Goal: Information Seeking & Learning: Learn about a topic

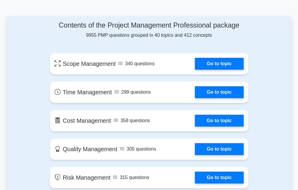
scroll to position [296, 0]
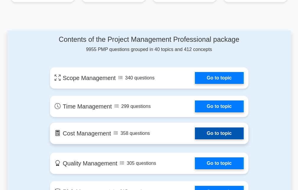
click at [198, 130] on link "Go to topic" at bounding box center [219, 133] width 48 height 12
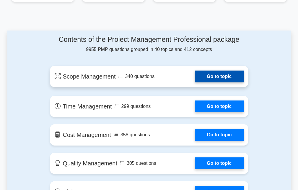
click at [195, 77] on link "Go to topic" at bounding box center [219, 76] width 48 height 12
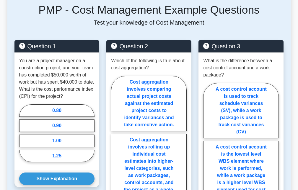
scroll to position [296, 0]
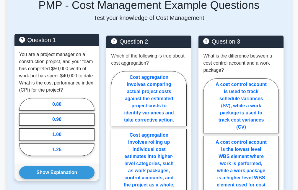
click at [62, 111] on div "0.80 0.90 1.00 1.25" at bounding box center [57, 128] width 76 height 60
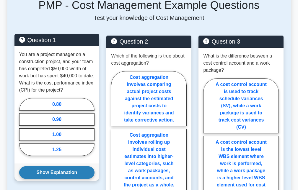
click at [56, 168] on button "Show Explanation" at bounding box center [57, 172] width 76 height 12
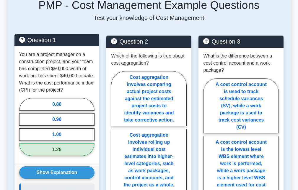
click at [63, 145] on label "1.25" at bounding box center [57, 149] width 76 height 12
click at [23, 130] on input "1.25" at bounding box center [21, 128] width 4 height 4
radio input "true"
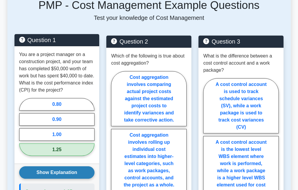
click at [61, 174] on button "Show Explanation" at bounding box center [57, 172] width 76 height 12
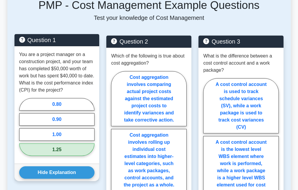
click at [67, 151] on label "1.25" at bounding box center [57, 149] width 76 height 12
click at [23, 130] on input "1.25" at bounding box center [21, 128] width 4 height 4
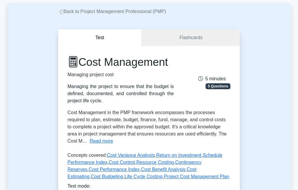
scroll to position [0, 0]
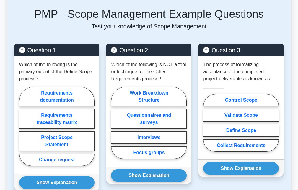
scroll to position [266, 0]
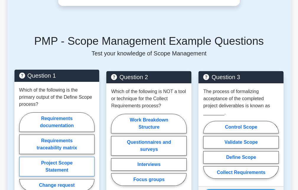
click at [46, 160] on label "Project Scope Statement" at bounding box center [57, 166] width 76 height 20
click at [23, 155] on input "Project Scope Statement" at bounding box center [21, 153] width 4 height 4
radio input "true"
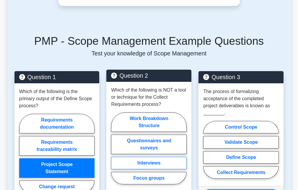
click at [141, 157] on label "Interviews" at bounding box center [149, 162] width 76 height 12
click at [115, 152] on input "Interviews" at bounding box center [113, 150] width 4 height 4
radio input "true"
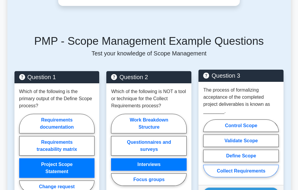
drag, startPoint x: 237, startPoint y: 170, endPoint x: 240, endPoint y: 168, distance: 4.1
click at [240, 168] on label "Collect Requirements" at bounding box center [241, 170] width 76 height 12
click at [207, 152] on input "Collect Requirements" at bounding box center [205, 150] width 4 height 4
radio input "true"
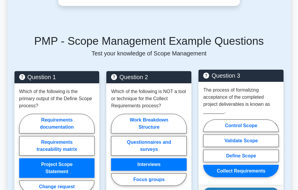
click at [226, 187] on button "Show Explanation" at bounding box center [241, 193] width 76 height 12
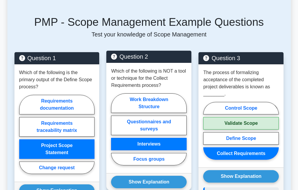
scroll to position [296, 0]
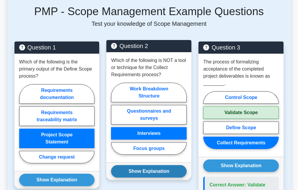
click at [124, 165] on button "Show Explanation" at bounding box center [149, 171] width 76 height 12
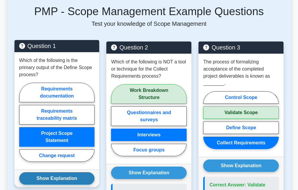
click at [55, 174] on button "Show Explanation" at bounding box center [57, 178] width 76 height 12
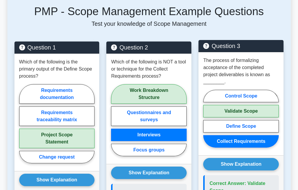
click at [234, 137] on label "Collect Requirements" at bounding box center [241, 141] width 76 height 12
click at [207, 122] on input "Collect Requirements" at bounding box center [205, 120] width 4 height 4
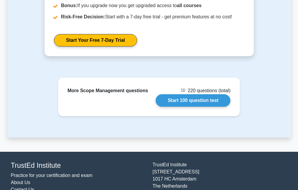
scroll to position [871, 0]
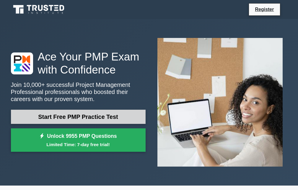
click at [59, 120] on link "Start Free PMP Practice Test" at bounding box center [78, 116] width 135 height 14
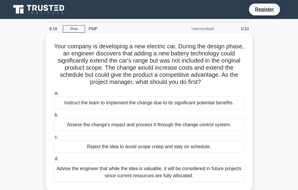
click at [192, 174] on div "Advise the engineer that while the idea is valuable, it will be considered in f…" at bounding box center [150, 172] width 192 height 20
click at [54, 161] on input "d. Advise the engineer that while the idea is valuable, it will be considered i…" at bounding box center [54, 159] width 0 height 4
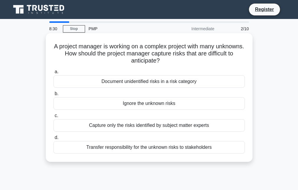
click at [206, 122] on div "Capture only the risks identified by subject matter experts" at bounding box center [150, 125] width 192 height 12
click at [54, 117] on input "c. Capture only the risks identified by subject matter experts" at bounding box center [54, 116] width 0 height 4
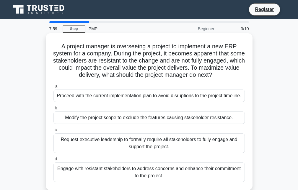
click at [185, 102] on div "Proceed with the current implementation plan to avoid disruptions to the projec…" at bounding box center [150, 95] width 192 height 12
click at [54, 88] on input "a. Proceed with the current implementation plan to avoid disruptions to the pro…" at bounding box center [54, 86] width 0 height 4
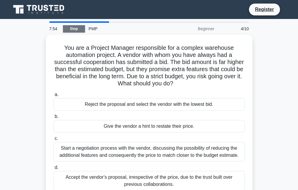
click at [74, 27] on link "Stop" at bounding box center [74, 28] width 22 height 7
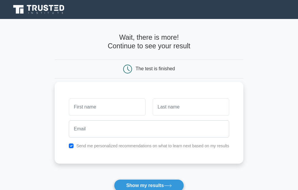
click at [102, 101] on input "text" at bounding box center [107, 106] width 77 height 17
type input "BREVIN"
click at [165, 104] on input "text" at bounding box center [191, 106] width 77 height 17
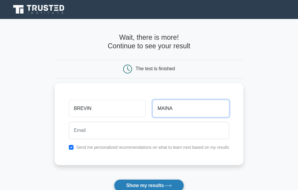
type input "MAINA"
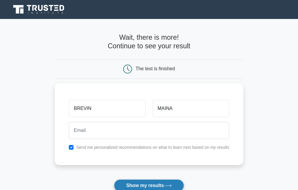
click at [168, 182] on button "Show my results" at bounding box center [149, 185] width 70 height 12
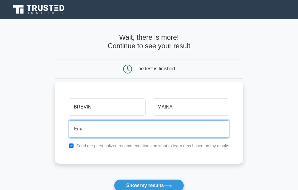
click at [205, 131] on input "email" at bounding box center [149, 128] width 161 height 17
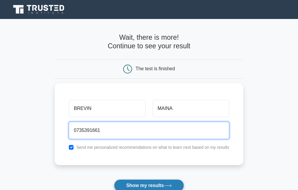
type input "0735391661"
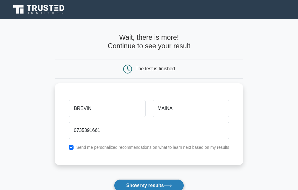
click at [147, 188] on button "Show my results" at bounding box center [149, 185] width 70 height 12
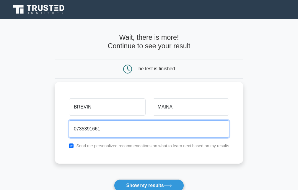
click at [164, 126] on input "0735391661" at bounding box center [149, 128] width 161 height 17
drag, startPoint x: 100, startPoint y: 129, endPoint x: 69, endPoint y: 125, distance: 30.7
click at [69, 125] on input "0735391661" at bounding box center [149, 128] width 161 height 17
type input "W"
click at [90, 127] on input "email" at bounding box center [149, 128] width 161 height 17
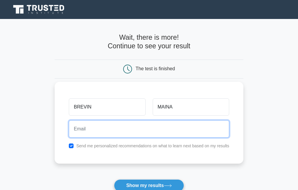
type input "wanjukistephen9@gmail.com"
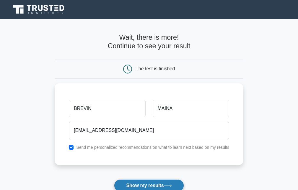
click at [135, 183] on button "Show my results" at bounding box center [149, 185] width 70 height 12
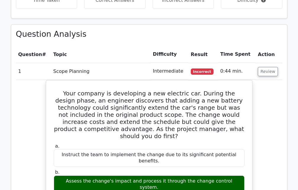
scroll to position [414, 0]
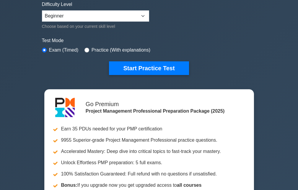
scroll to position [148, 0]
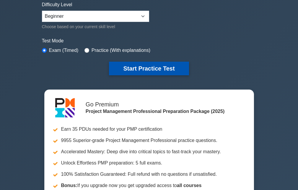
click at [120, 62] on button "Start Practice Test" at bounding box center [149, 69] width 80 height 14
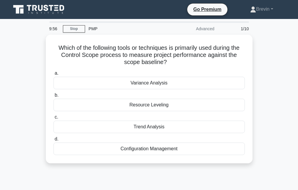
click at [68, 25] on div "9:56 Stop PMP Advanced 1/10" at bounding box center [149, 29] width 207 height 12
click at [83, 32] on link "Stop" at bounding box center [74, 28] width 22 height 7
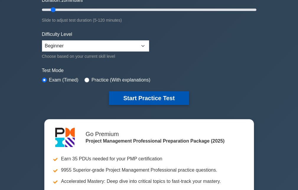
click at [142, 96] on button "Start Practice Test" at bounding box center [149, 98] width 80 height 14
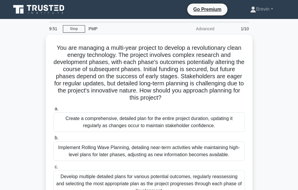
click at [205, 29] on div "Advanced" at bounding box center [192, 29] width 52 height 12
click at [203, 29] on div "Advanced" at bounding box center [192, 29] width 52 height 12
click at [79, 28] on link "Stop" at bounding box center [74, 28] width 22 height 7
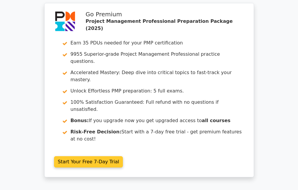
scroll to position [30, 0]
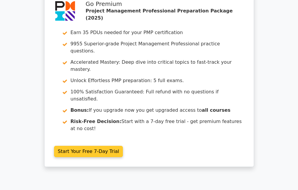
click at [69, 145] on link "Start Your Free 7-Day Trial" at bounding box center [88, 150] width 69 height 11
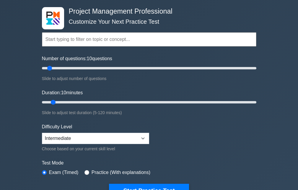
scroll to position [118, 0]
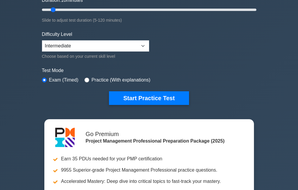
click at [59, 26] on form "Topics Scope Management Time Management Cost Management Quality Management Risk…" at bounding box center [149, 13] width 215 height 182
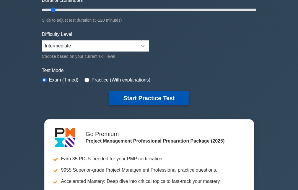
click at [144, 100] on button "Start Practice Test" at bounding box center [149, 98] width 80 height 14
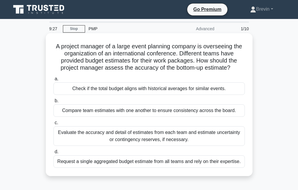
click at [186, 107] on div "Compare team estimates with one another to ensure consistency across the board." at bounding box center [150, 110] width 192 height 12
click at [54, 103] on input "b. Compare team estimates with one another to ensure consistency across the boa…" at bounding box center [54, 101] width 0 height 4
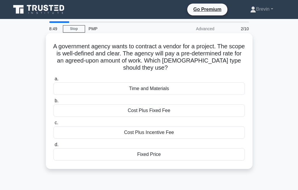
click at [150, 133] on div "Cost Plus Incentive Fee" at bounding box center [150, 132] width 192 height 12
click at [54, 124] on input "c. Cost Plus Incentive Fee" at bounding box center [54, 123] width 0 height 4
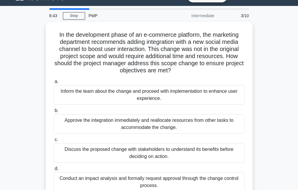
scroll to position [12, 0]
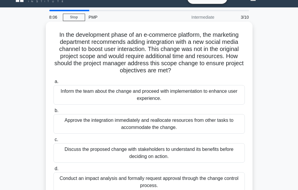
click at [143, 184] on div "Conduct an impact analysis and formally request approval through the change con…" at bounding box center [150, 182] width 192 height 20
click at [54, 170] on input "d. Conduct an impact analysis and formally request approval through the change …" at bounding box center [54, 168] width 0 height 4
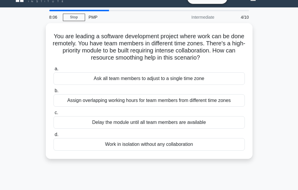
scroll to position [0, 0]
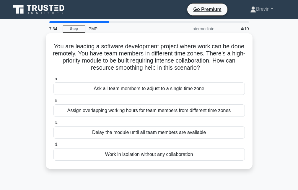
click at [193, 85] on div "Ask all team members to adjust to a single time zone" at bounding box center [150, 88] width 192 height 12
click at [54, 81] on input "a. Ask all team members to adjust to a single time zone" at bounding box center [54, 79] width 0 height 4
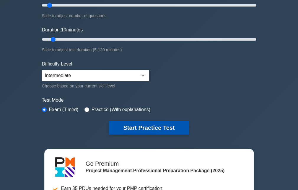
click at [173, 121] on button "Start Practice Test" at bounding box center [149, 128] width 80 height 14
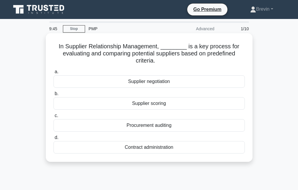
click at [176, 126] on div "Procurement auditing" at bounding box center [150, 125] width 192 height 12
click at [54, 117] on input "c. Procurement auditing" at bounding box center [54, 116] width 0 height 4
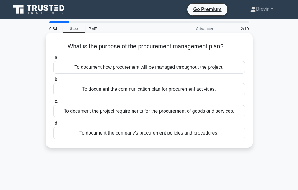
click at [176, 113] on div "To document the project requirements for the procurement of goods and services." at bounding box center [150, 111] width 192 height 12
click at [54, 103] on input "c. To document the project requirements for the procurement of goods and servic…" at bounding box center [54, 101] width 0 height 4
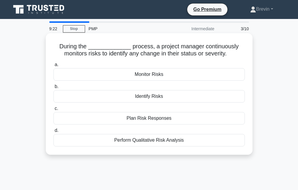
click at [155, 74] on div "Monitor Risks" at bounding box center [150, 74] width 192 height 12
click at [54, 67] on input "a. Monitor Risks" at bounding box center [54, 65] width 0 height 4
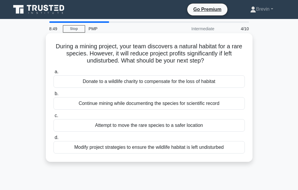
click at [189, 81] on div "Donate to a wildlife charity to compensate for the loss of habitat" at bounding box center [150, 81] width 192 height 12
click at [54, 74] on input "a. Donate to a wildlife charity to compensate for the loss of habitat" at bounding box center [54, 72] width 0 height 4
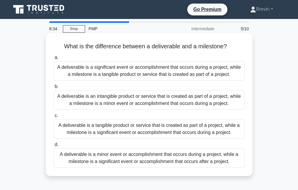
click at [196, 67] on div "A deliverable is a significant event or accomplishment that occurs during a pro…" at bounding box center [150, 71] width 192 height 20
click at [54, 59] on input "a. A deliverable is a significant event or accomplishment that occurs during a …" at bounding box center [54, 58] width 0 height 4
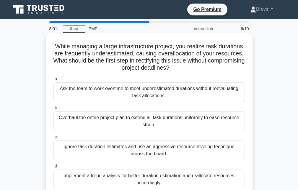
click at [111, 178] on div "Implement a trend analysis for better duration estimation and reallocate resour…" at bounding box center [150, 179] width 192 height 20
click at [54, 168] on input "d. Implement a trend analysis for better duration estimation and reallocate res…" at bounding box center [54, 166] width 0 height 4
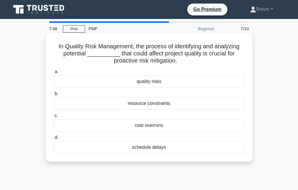
click at [163, 127] on div "cost overruns" at bounding box center [150, 125] width 192 height 12
click at [54, 117] on input "c. cost overruns" at bounding box center [54, 116] width 0 height 4
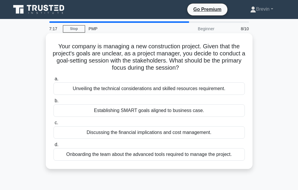
click at [161, 113] on div "Establishing SMART goals aligned to business case." at bounding box center [150, 110] width 192 height 12
click at [54, 103] on input "b. Establishing SMART goals aligned to business case." at bounding box center [54, 101] width 0 height 4
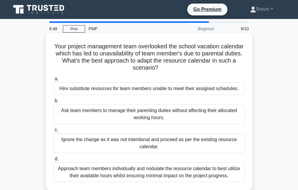
click at [129, 112] on div "Ask team members to manage their parenting duties without affecting their alloc…" at bounding box center [150, 114] width 192 height 20
click at [54, 103] on input "b. Ask team members to manage their parenting duties without affecting their al…" at bounding box center [54, 101] width 0 height 4
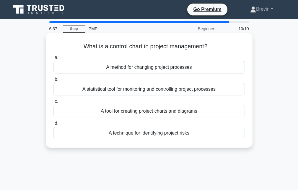
click at [153, 90] on div "A statistical tool for monitoring and controlling project processes" at bounding box center [150, 89] width 192 height 12
click at [54, 81] on input "b. A statistical tool for monitoring and controlling project processes" at bounding box center [54, 79] width 0 height 4
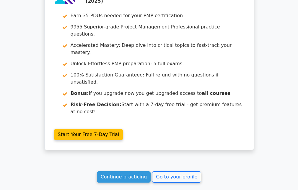
scroll to position [1141, 0]
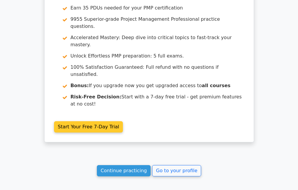
click at [97, 165] on link "Continue practicing" at bounding box center [124, 170] width 54 height 11
